Goal: Navigation & Orientation: Find specific page/section

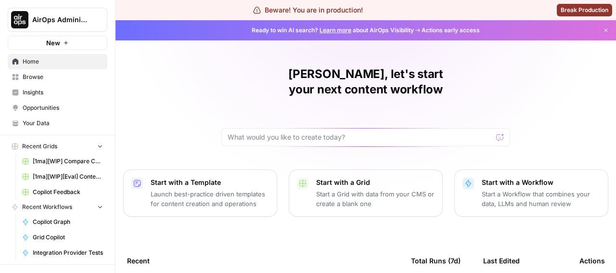
click at [52, 76] on span "Browse" at bounding box center [63, 77] width 80 height 9
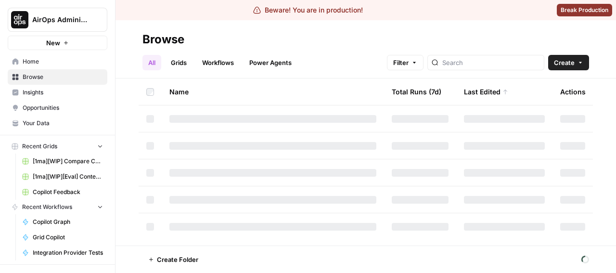
click at [328, 55] on div "All Grids Workflows Power Agents Filter Create" at bounding box center [365, 58] width 446 height 23
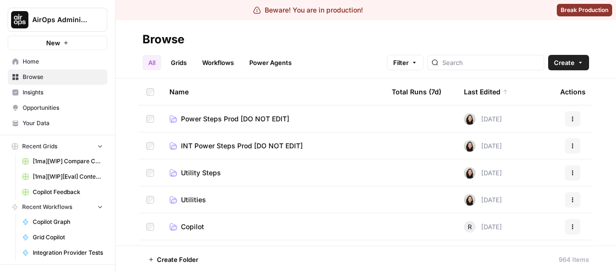
click at [263, 253] on footer "Create Folder 964 Items" at bounding box center [365, 258] width 500 height 27
